Goal: Information Seeking & Learning: Learn about a topic

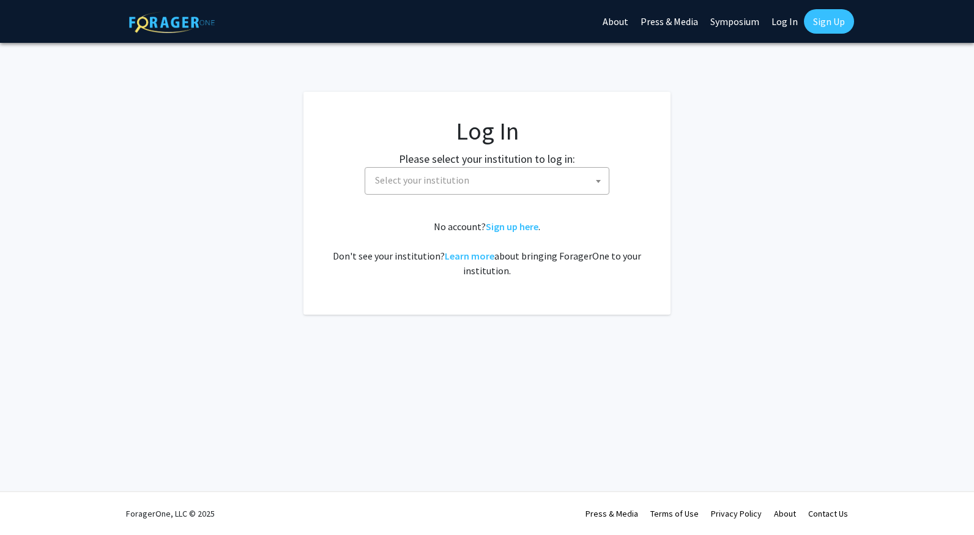
select select
click at [483, 185] on span "Select your institution" at bounding box center [489, 180] width 239 height 25
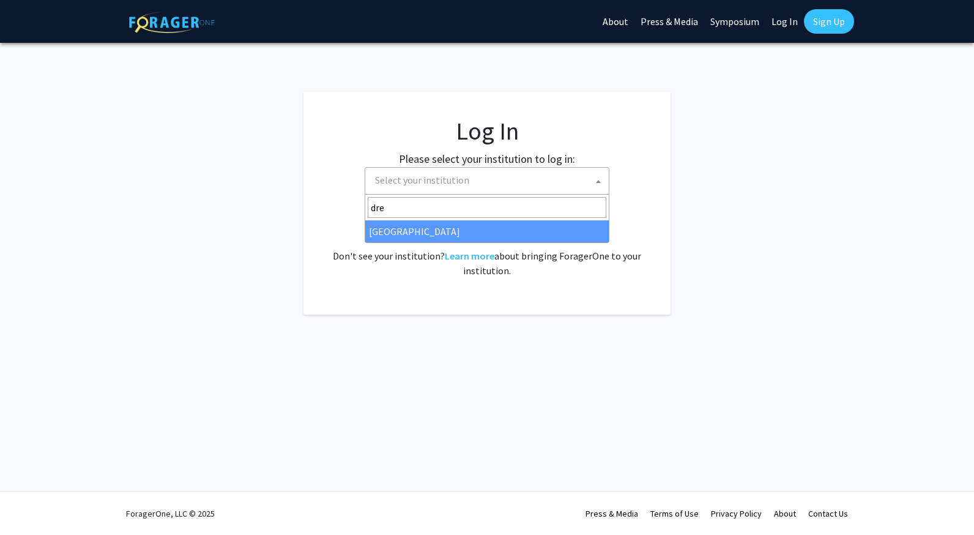
type input "dre"
select select "6"
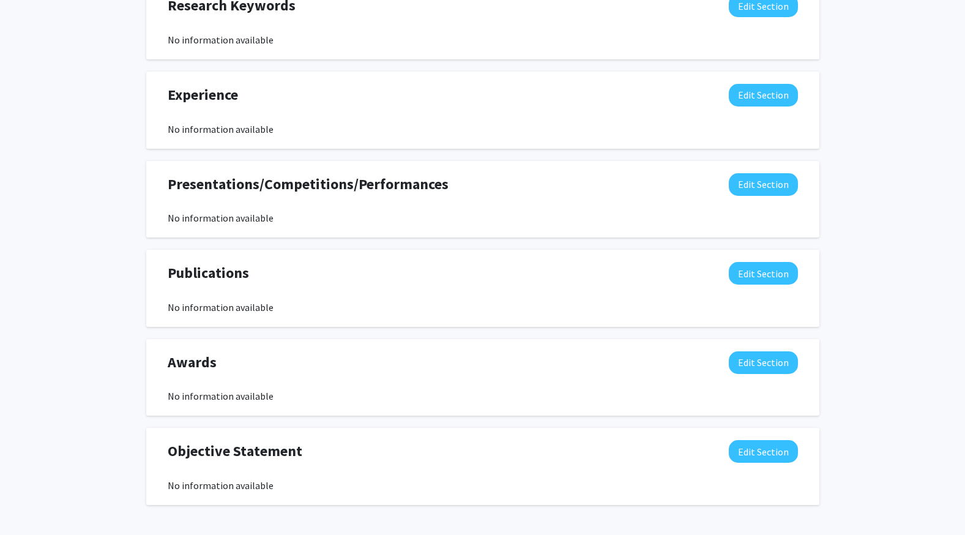
scroll to position [837, 0]
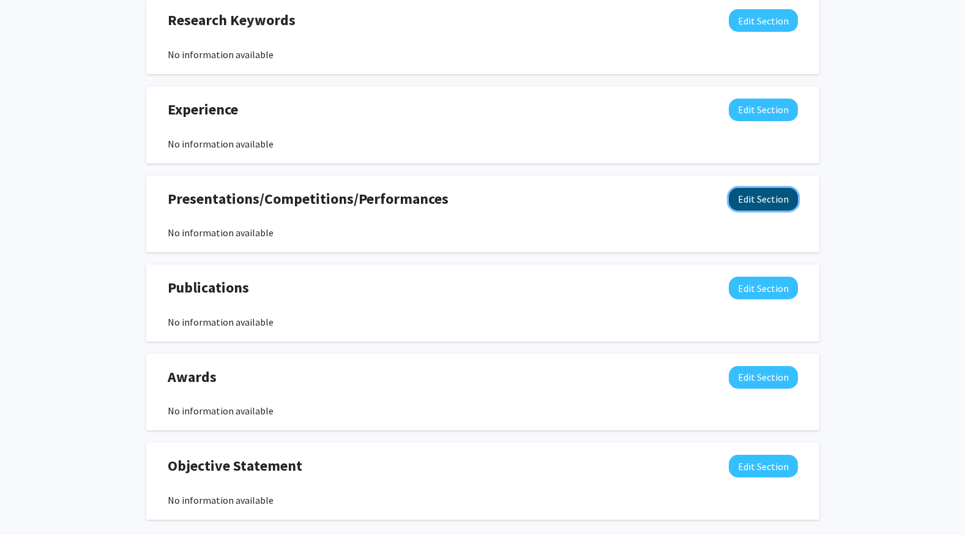
click at [743, 203] on button "Edit Section" at bounding box center [763, 199] width 69 height 23
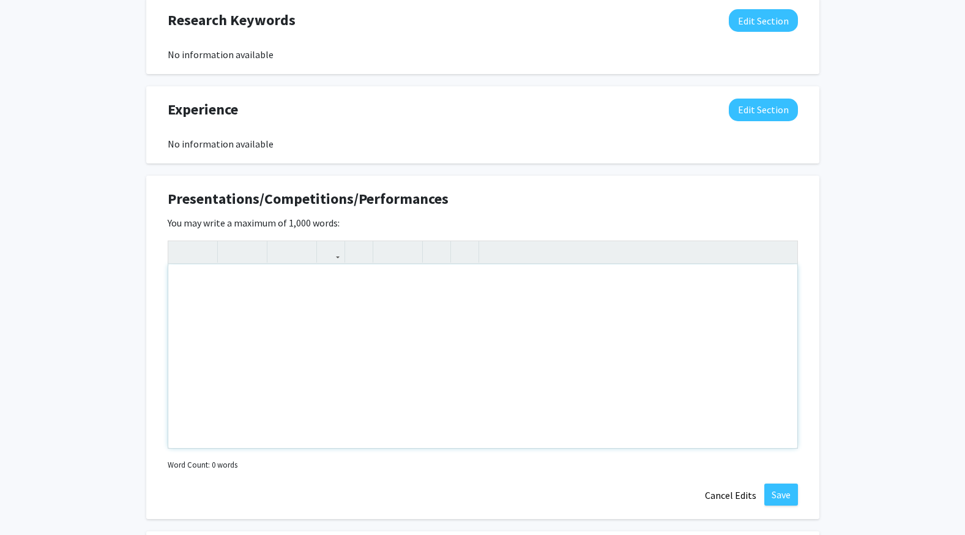
click at [497, 314] on div "Note to users with screen readers: Please deactivate our accessibility plugin f…" at bounding box center [482, 356] width 629 height 184
type textarea "STAR Scholars 2025"
click at [792, 494] on button "Save" at bounding box center [781, 494] width 34 height 22
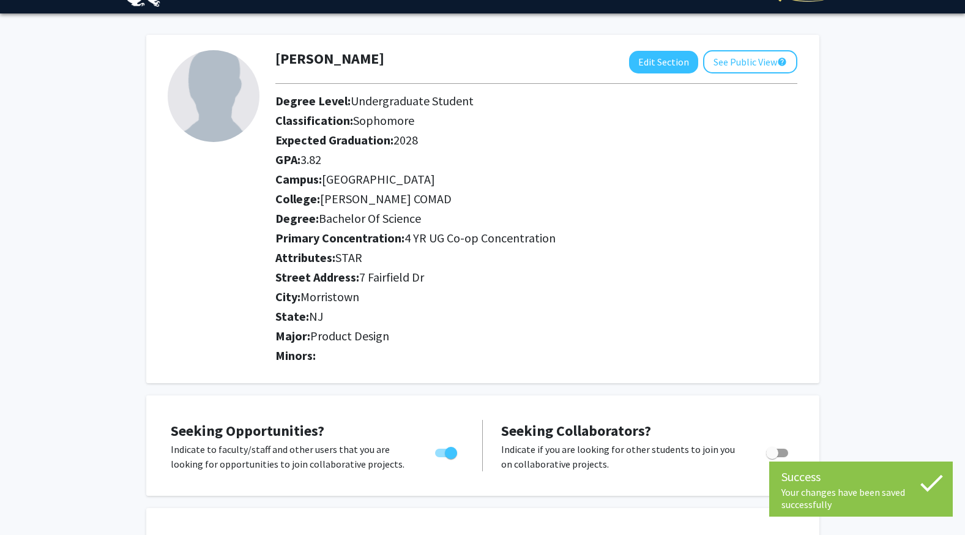
scroll to position [0, 0]
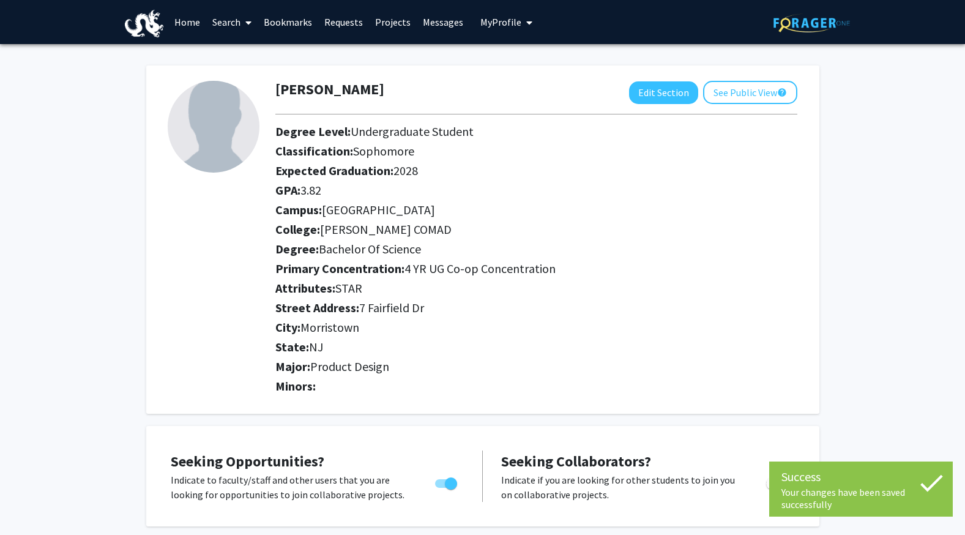
click at [225, 23] on link "Search" at bounding box center [231, 22] width 51 height 43
click at [236, 45] on span "Faculty/Staff" at bounding box center [251, 56] width 90 height 24
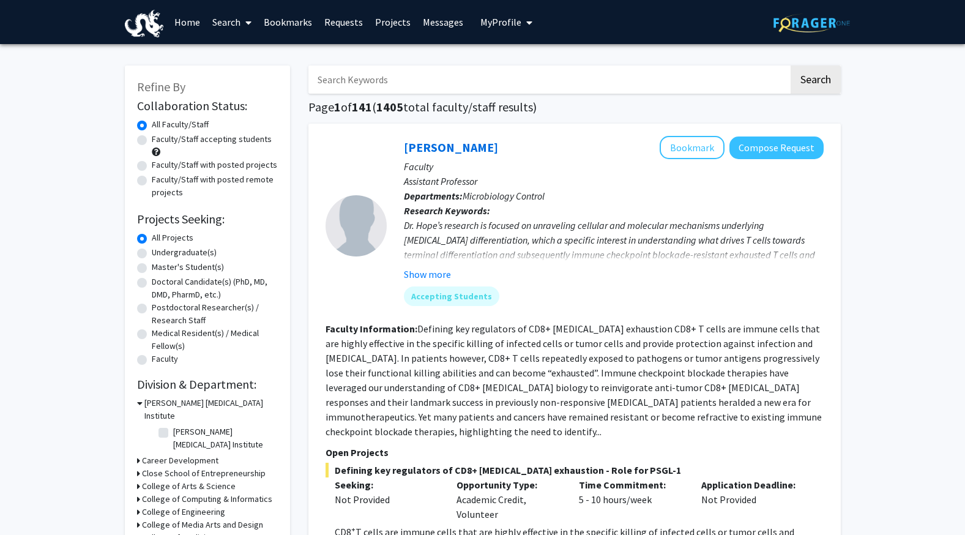
click at [201, 253] on label "Undergraduate(s)" at bounding box center [184, 252] width 65 height 13
click at [160, 253] on input "Undergraduate(s)" at bounding box center [156, 250] width 8 height 8
radio input "true"
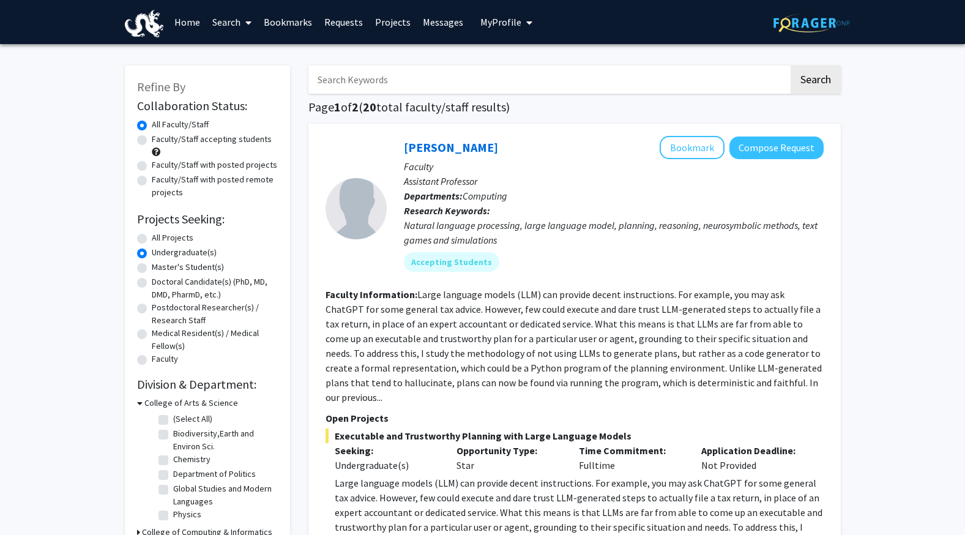
click at [177, 140] on label "Faculty/Staff accepting students" at bounding box center [212, 139] width 120 height 13
click at [160, 140] on input "Faculty/Staff accepting students" at bounding box center [156, 137] width 8 height 8
radio input "true"
click at [435, 88] on input "Search Keywords" at bounding box center [548, 79] width 480 height 28
type input "design"
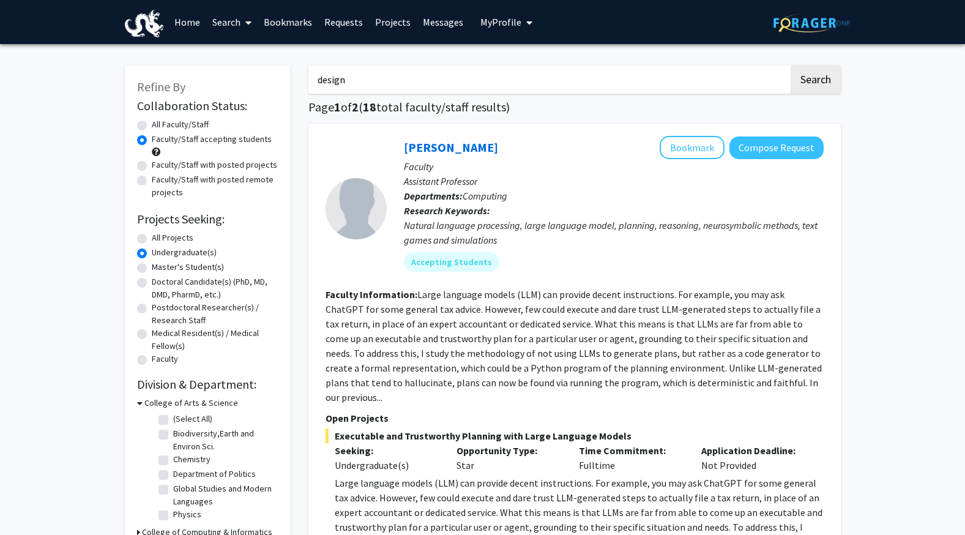
click at [791, 65] on button "Search" at bounding box center [816, 79] width 50 height 28
radio input "true"
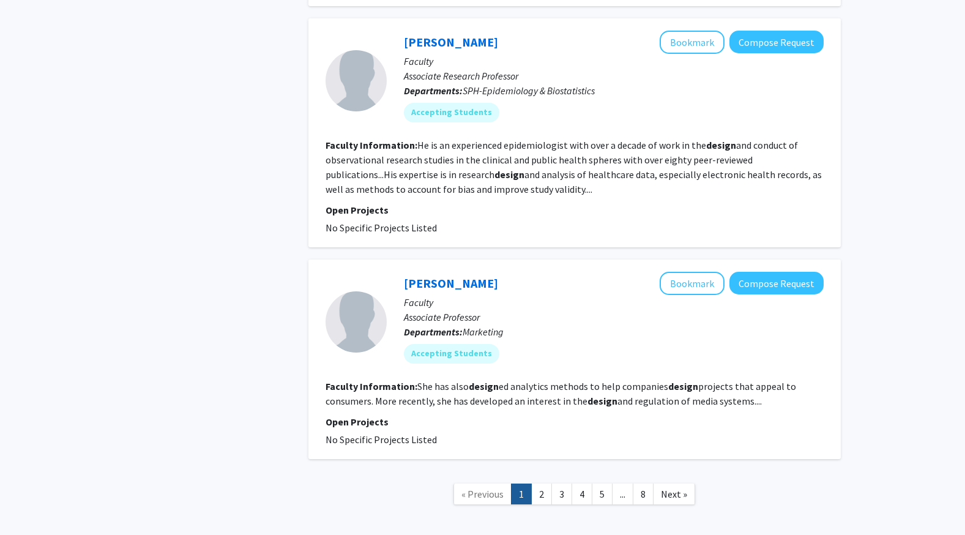
scroll to position [3207, 0]
click at [549, 483] on link "2" at bounding box center [541, 493] width 21 height 21
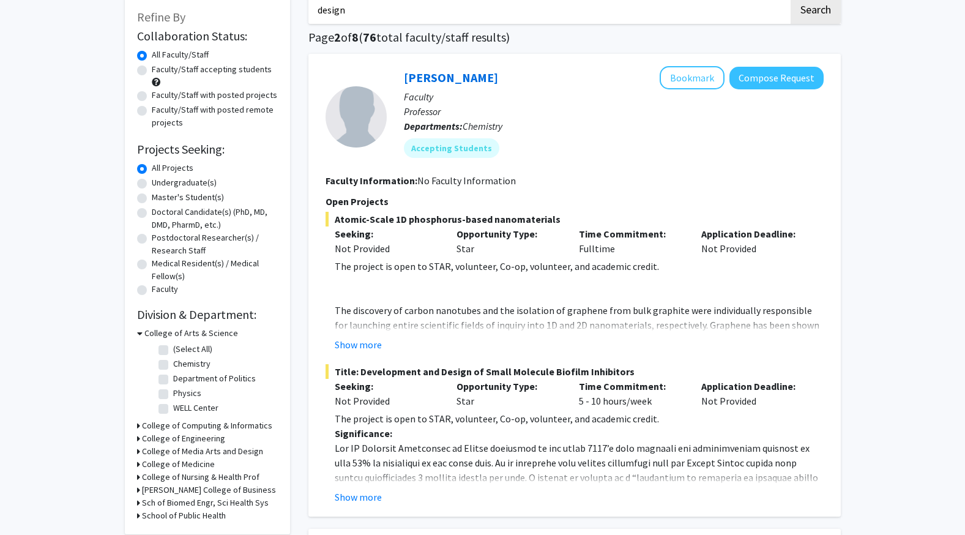
scroll to position [122, 0]
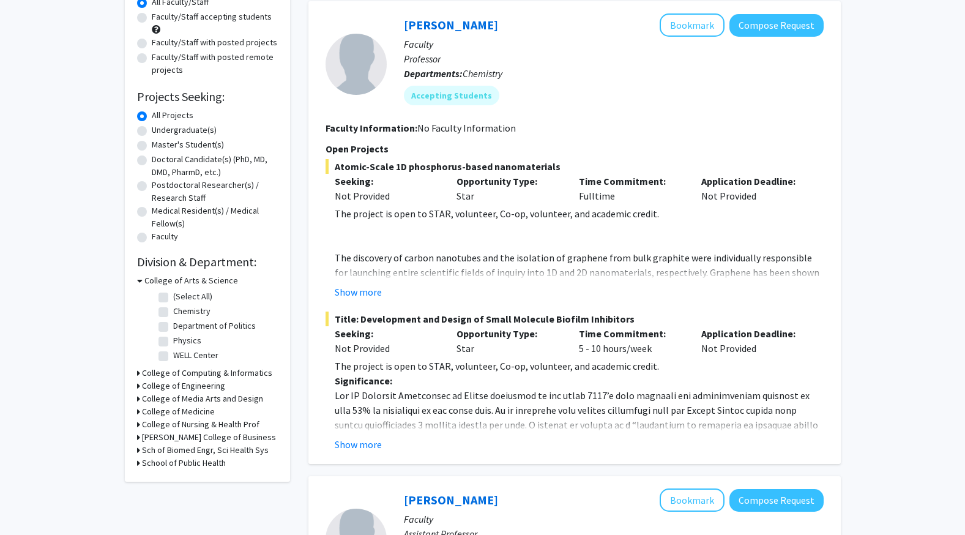
click at [195, 42] on label "Faculty/Staff with posted projects" at bounding box center [214, 42] width 125 height 13
drag, startPoint x: 194, startPoint y: 42, endPoint x: 185, endPoint y: 45, distance: 9.3
click at [185, 45] on label "Faculty/Staff with posted projects" at bounding box center [214, 42] width 125 height 13
click at [160, 44] on input "Faculty/Staff with posted projects" at bounding box center [156, 40] width 8 height 8
radio input "true"
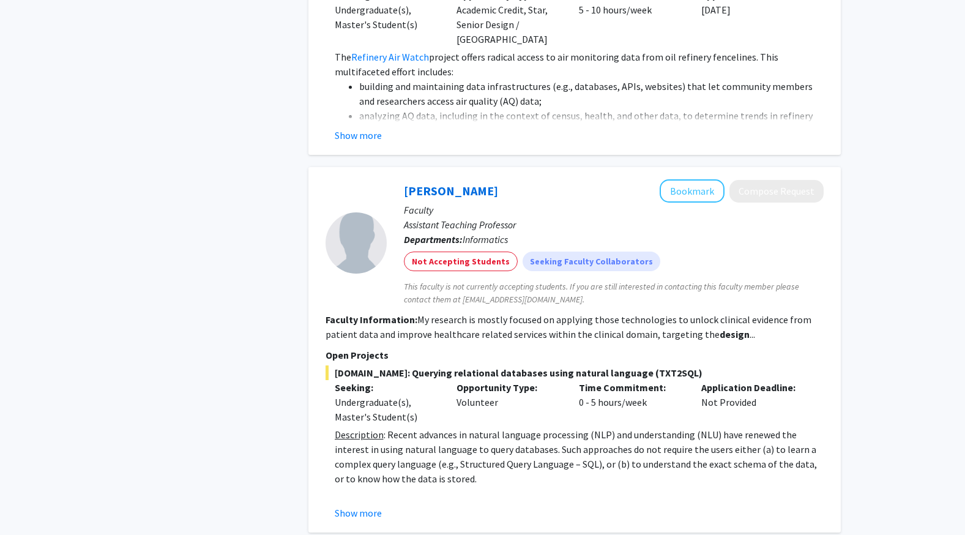
scroll to position [3733, 0]
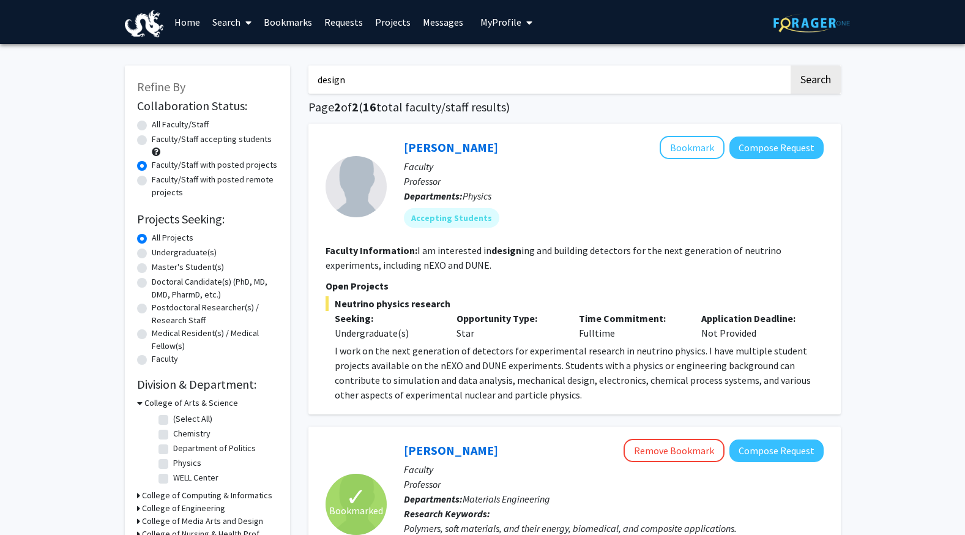
click at [391, 26] on link "Projects" at bounding box center [393, 22] width 48 height 43
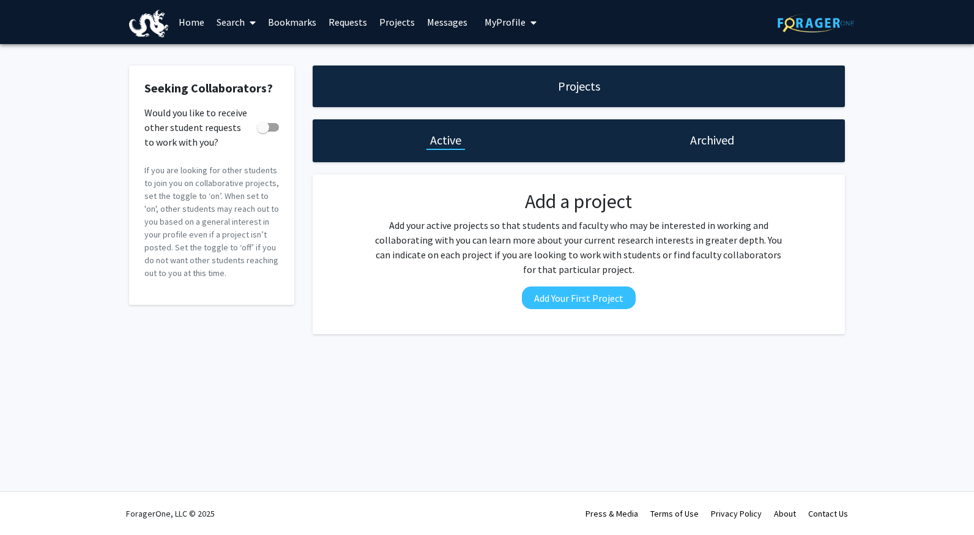
click at [707, 142] on h1 "Archived" at bounding box center [712, 140] width 44 height 17
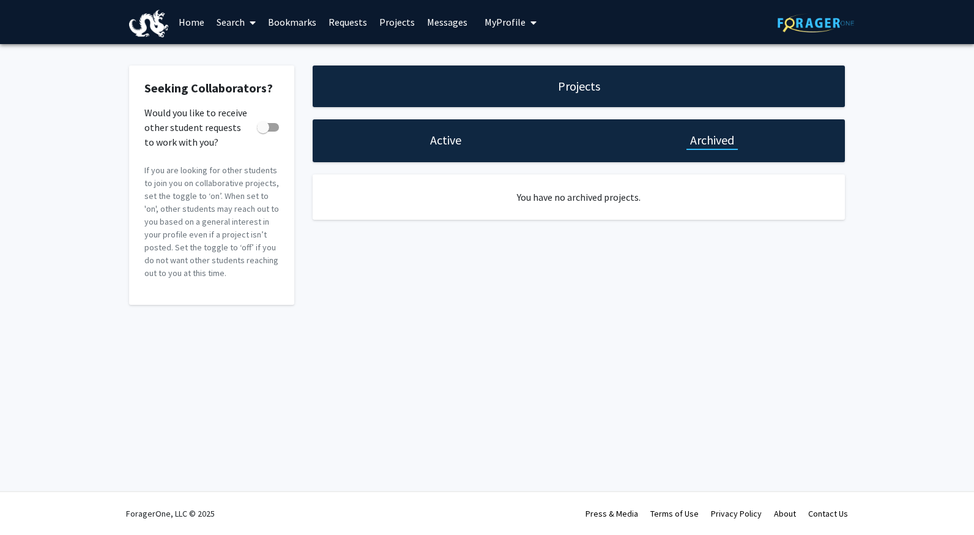
click at [480, 145] on div "Active" at bounding box center [446, 140] width 266 height 43
click at [458, 140] on h1 "Active" at bounding box center [445, 140] width 31 height 17
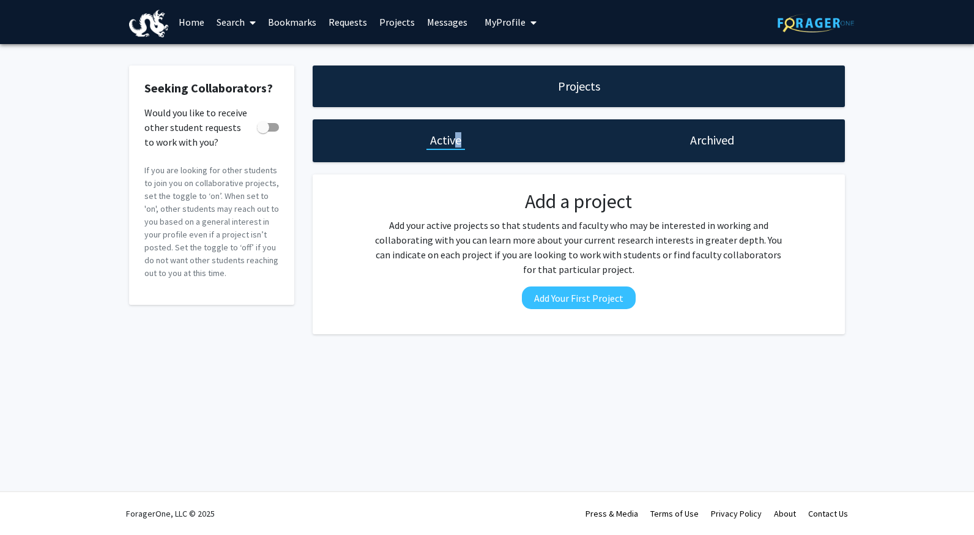
drag, startPoint x: 458, startPoint y: 140, endPoint x: 434, endPoint y: 24, distance: 118.7
click at [434, 23] on link "Messages" at bounding box center [447, 22] width 53 height 43
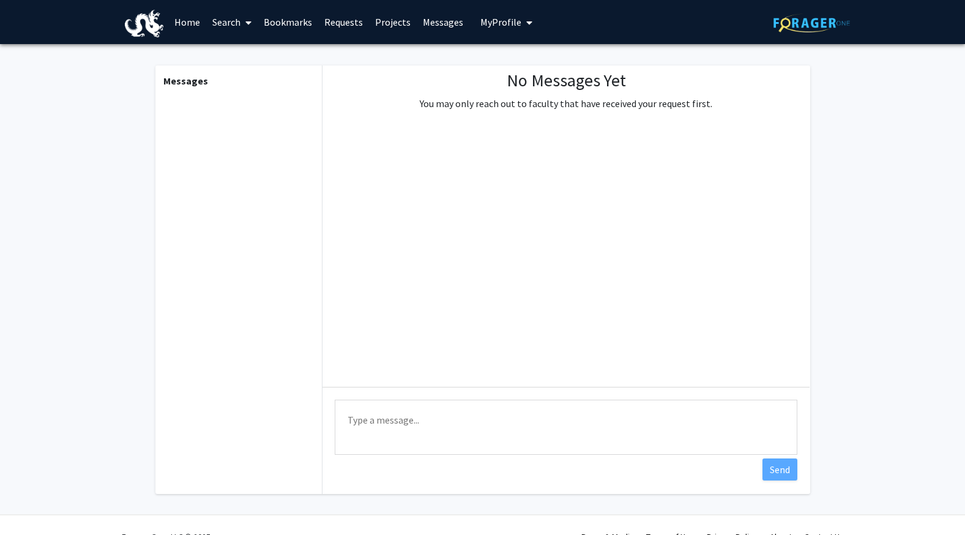
click at [501, 21] on span "My Profile" at bounding box center [500, 22] width 41 height 12
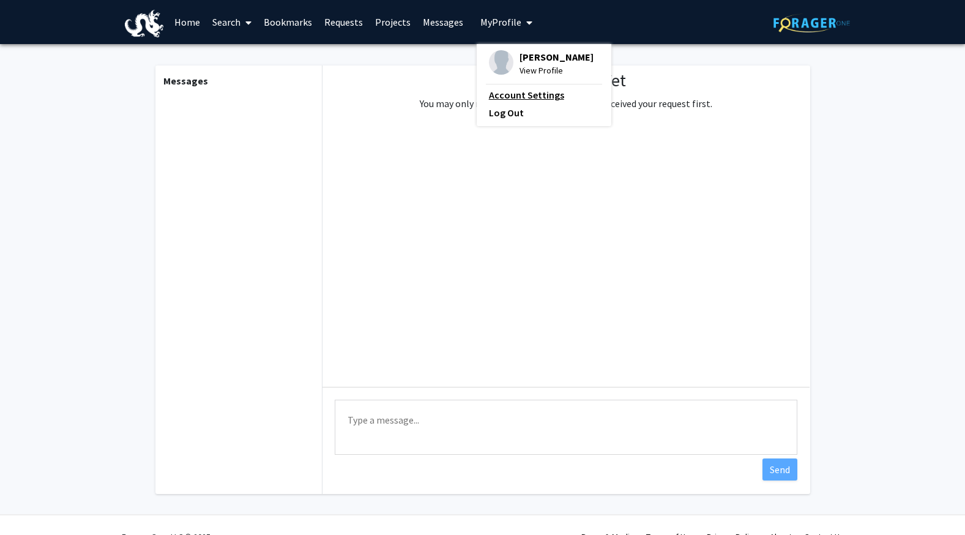
click at [526, 91] on link "Account Settings" at bounding box center [544, 95] width 110 height 15
